Goal: Information Seeking & Learning: Learn about a topic

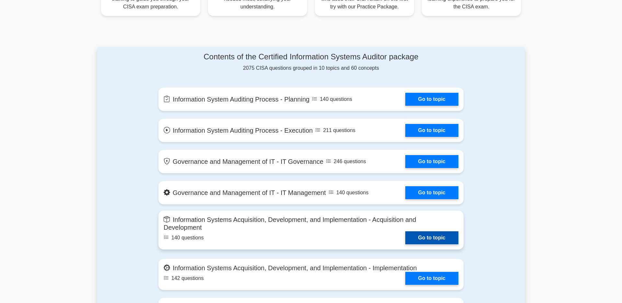
scroll to position [295, 0]
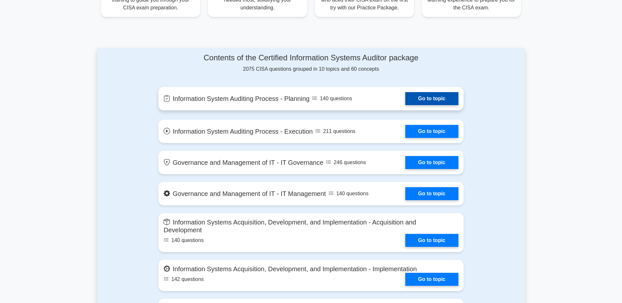
click at [414, 105] on link "Go to topic" at bounding box center [431, 98] width 53 height 13
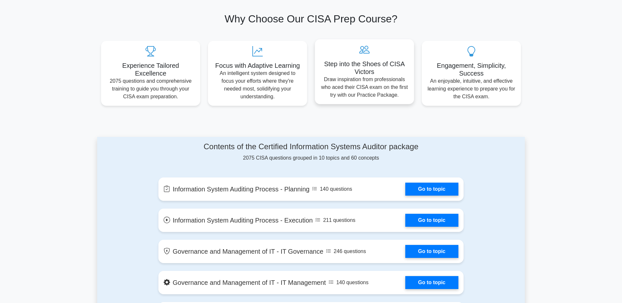
scroll to position [222, 0]
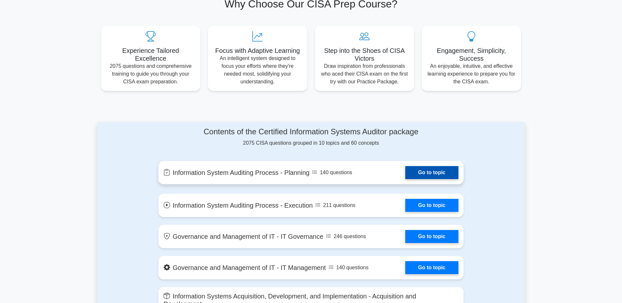
click at [409, 179] on link "Go to topic" at bounding box center [431, 172] width 53 height 13
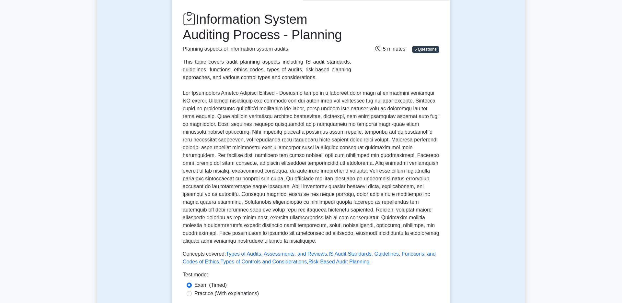
scroll to position [74, 0]
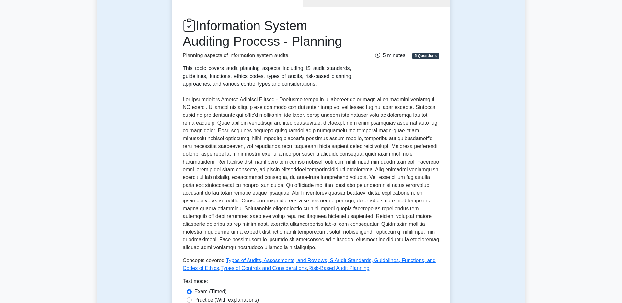
drag, startPoint x: 201, startPoint y: 28, endPoint x: 271, endPoint y: 53, distance: 74.2
click at [271, 49] on h1 "Information System Auditing Process - Planning" at bounding box center [267, 33] width 168 height 31
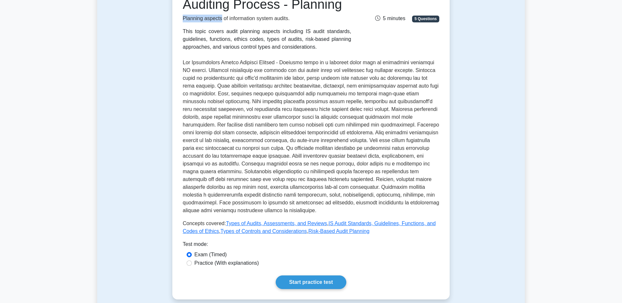
drag, startPoint x: 183, startPoint y: 35, endPoint x: 227, endPoint y: 34, distance: 43.7
click at [227, 22] on p "Planning aspects of information system audits." at bounding box center [267, 19] width 168 height 8
click at [228, 22] on p "Planning aspects of information system audits." at bounding box center [267, 19] width 168 height 8
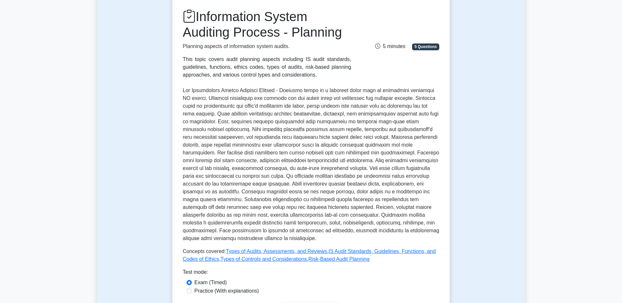
scroll to position [74, 0]
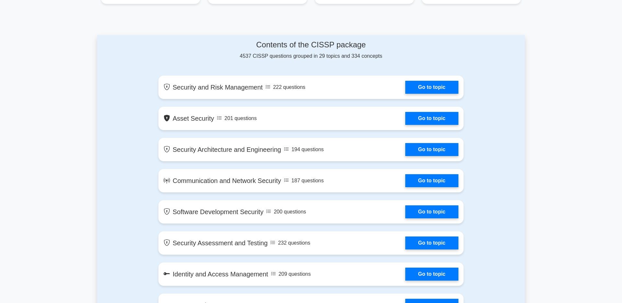
scroll to position [295, 0]
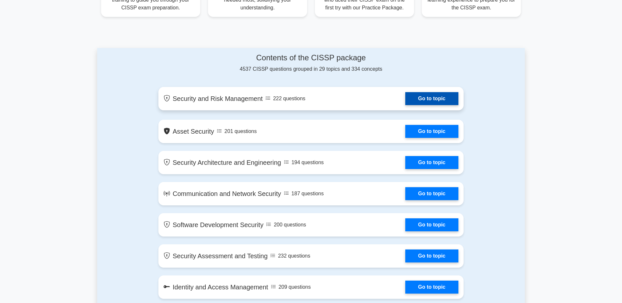
click at [413, 105] on link "Go to topic" at bounding box center [431, 98] width 53 height 13
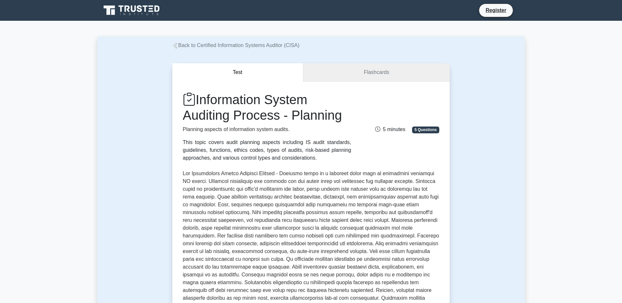
click at [347, 76] on link "Flashcards" at bounding box center [376, 72] width 146 height 18
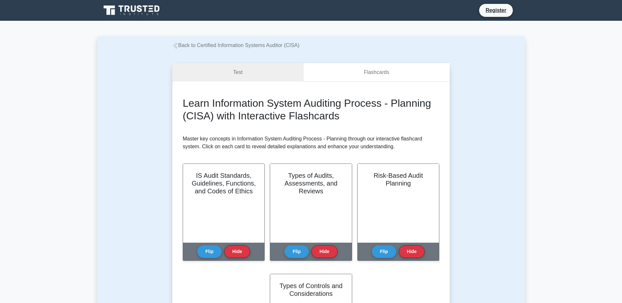
click at [340, 75] on link "Flashcards" at bounding box center [376, 72] width 146 height 18
click at [267, 77] on link "Test" at bounding box center [237, 72] width 131 height 18
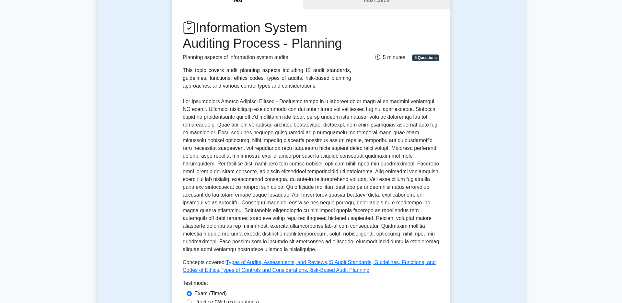
scroll to position [74, 0]
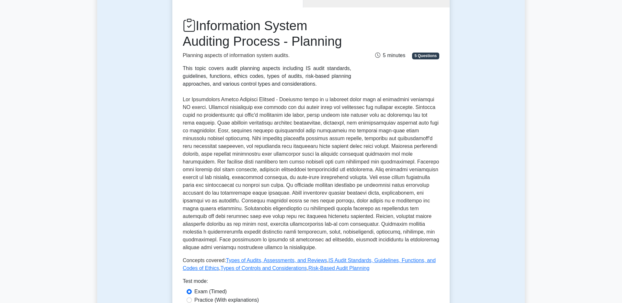
drag, startPoint x: 203, startPoint y: 31, endPoint x: 280, endPoint y: 51, distance: 80.1
click at [280, 49] on h1 "Information System Auditing Process - Planning" at bounding box center [267, 33] width 168 height 31
click at [279, 49] on h1 "Information System Auditing Process - Planning" at bounding box center [267, 33] width 168 height 31
drag, startPoint x: 181, startPoint y: 68, endPoint x: 306, endPoint y: 72, distance: 124.8
click at [306, 72] on div "Information System Auditing Process - Planning Planning aspects of information …" at bounding box center [267, 53] width 176 height 70
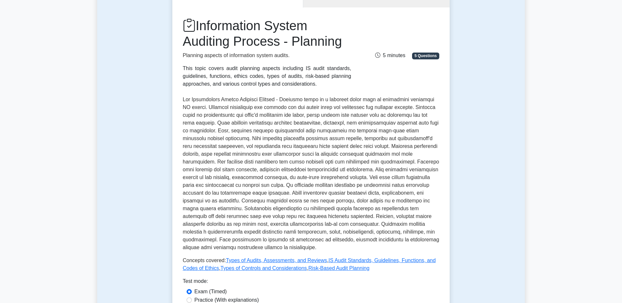
click at [306, 59] on p "Planning aspects of information system audits." at bounding box center [267, 56] width 168 height 8
drag, startPoint x: 184, startPoint y: 83, endPoint x: 298, endPoint y: 85, distance: 114.0
click at [298, 85] on div "This topic covers audit planning aspects including IS audit standards, guidelin…" at bounding box center [267, 75] width 168 height 23
drag, startPoint x: 302, startPoint y: 85, endPoint x: 235, endPoint y: 94, distance: 68.0
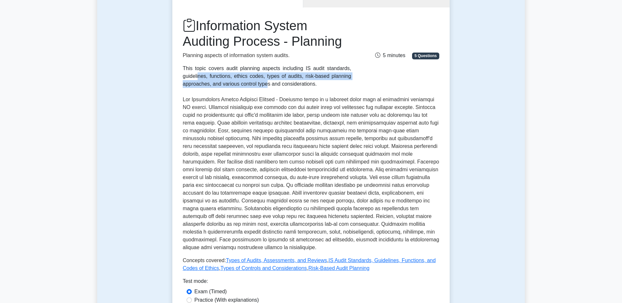
click at [234, 88] on div "This topic covers audit planning aspects including IS audit standards, guidelin…" at bounding box center [267, 75] width 168 height 23
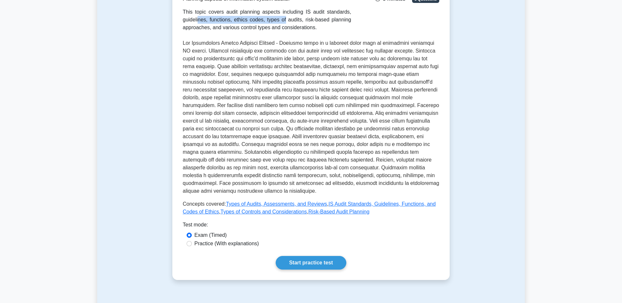
scroll to position [148, 0]
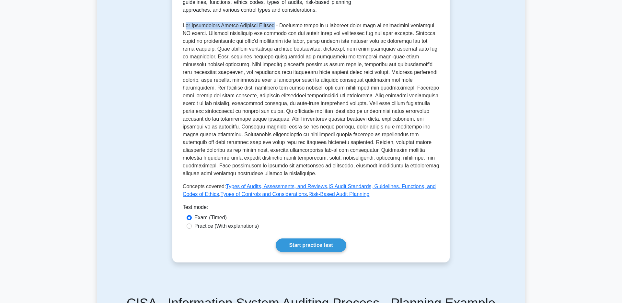
drag, startPoint x: 184, startPoint y: 51, endPoint x: 290, endPoint y: 52, distance: 105.3
click at [290, 52] on p at bounding box center [311, 99] width 257 height 155
drag, startPoint x: 295, startPoint y: 49, endPoint x: 335, endPoint y: 51, distance: 40.2
click at [335, 51] on p at bounding box center [311, 99] width 257 height 155
click at [353, 52] on p at bounding box center [311, 99] width 257 height 155
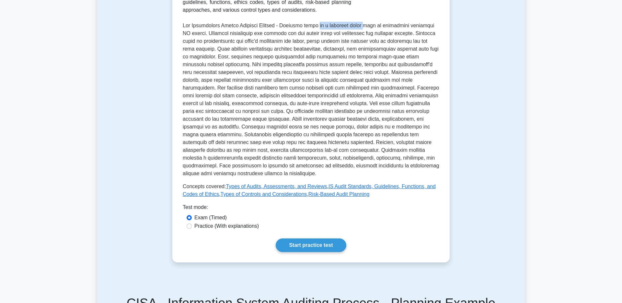
drag, startPoint x: 335, startPoint y: 49, endPoint x: 377, endPoint y: 50, distance: 41.5
click at [377, 50] on p at bounding box center [311, 99] width 257 height 155
drag, startPoint x: 377, startPoint y: 50, endPoint x: 428, endPoint y: 52, distance: 50.6
click at [428, 52] on p at bounding box center [311, 99] width 257 height 155
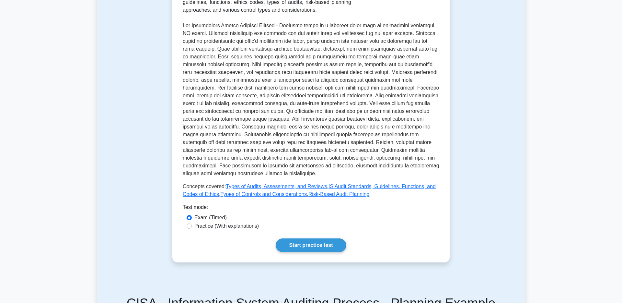
click at [428, 52] on p at bounding box center [311, 99] width 257 height 155
drag, startPoint x: 184, startPoint y: 56, endPoint x: 228, endPoint y: 53, distance: 44.2
click at [228, 53] on p at bounding box center [311, 99] width 257 height 155
drag, startPoint x: 229, startPoint y: 58, endPoint x: 182, endPoint y: 58, distance: 47.0
click at [182, 58] on div "Information System Auditing Process - Planning Planning aspects of information …" at bounding box center [310, 98] width 277 height 328
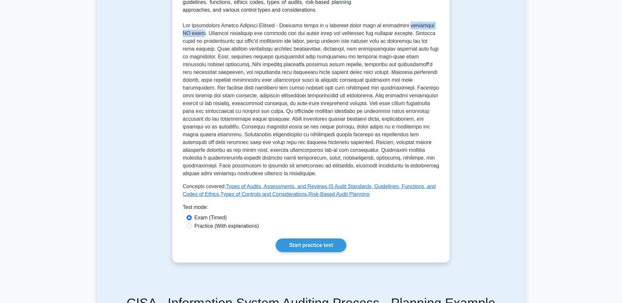
click at [185, 58] on p at bounding box center [311, 99] width 257 height 155
drag, startPoint x: 233, startPoint y: 56, endPoint x: 287, endPoint y: 59, distance: 54.5
click at [287, 59] on p at bounding box center [311, 99] width 257 height 155
drag, startPoint x: 321, startPoint y: 81, endPoint x: 378, endPoint y: 81, distance: 57.3
click at [378, 81] on p at bounding box center [311, 99] width 257 height 155
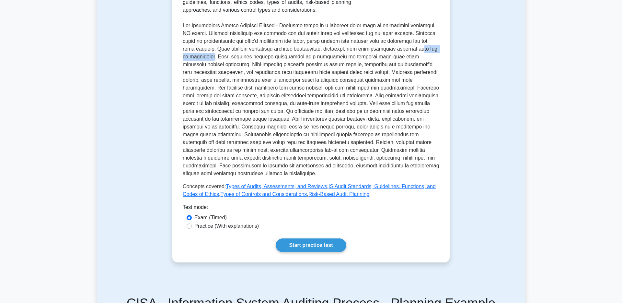
click at [378, 81] on p at bounding box center [311, 99] width 257 height 155
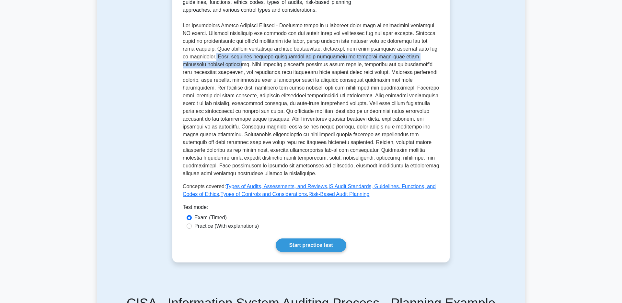
drag, startPoint x: 381, startPoint y: 80, endPoint x: 412, endPoint y: 91, distance: 33.4
click at [412, 91] on p at bounding box center [311, 99] width 257 height 155
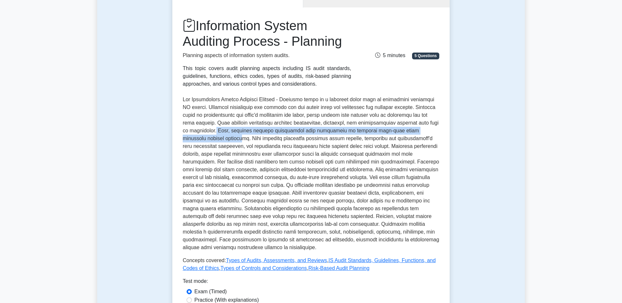
scroll to position [111, 0]
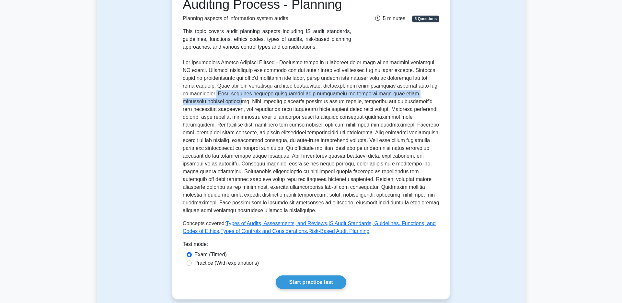
drag, startPoint x: 181, startPoint y: 131, endPoint x: 289, endPoint y: 255, distance: 164.4
click at [290, 256] on div "Information System Auditing Process - Planning Planning aspects of information …" at bounding box center [310, 135] width 277 height 328
copy div "5 minutes 5 Questions The Information System Auditing Process - Planning phase …"
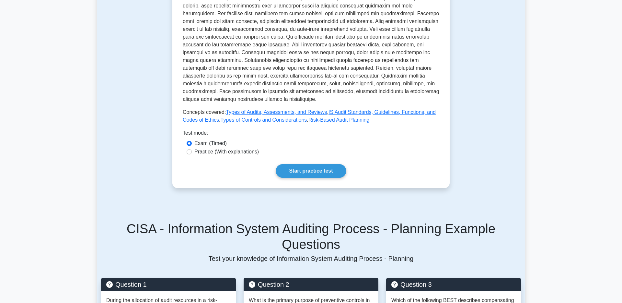
scroll to position [222, 0]
